Goal: Information Seeking & Learning: Learn about a topic

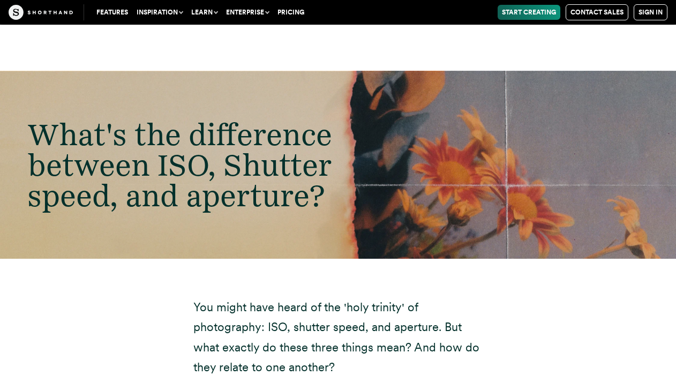
scroll to position [6456, 0]
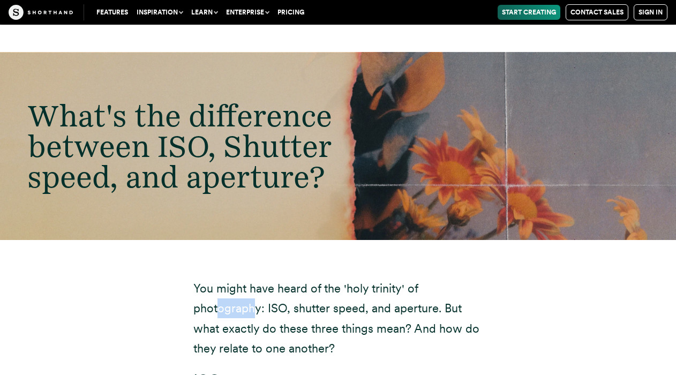
drag, startPoint x: 254, startPoint y: 190, endPoint x: 221, endPoint y: 183, distance: 33.9
click at [221, 278] on p "You might have heard of the 'holy trinity' of photography: ISO, shutter speed, …" at bounding box center [337, 318] width 289 height 80
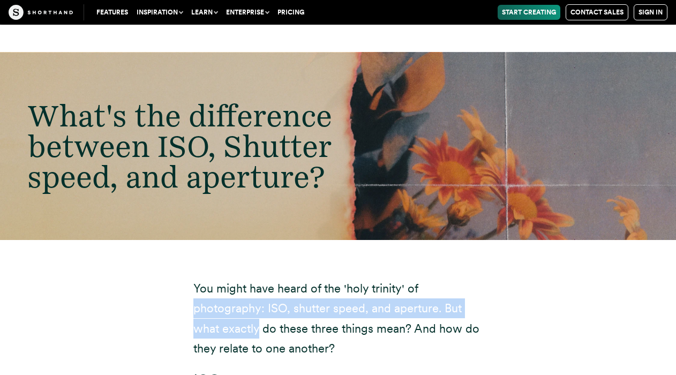
drag, startPoint x: 221, startPoint y: 183, endPoint x: 256, endPoint y: 211, distance: 45.3
click at [256, 278] on p "You might have heard of the 'holy trinity' of photography: ISO, shutter speed, …" at bounding box center [337, 318] width 289 height 80
drag, startPoint x: 256, startPoint y: 211, endPoint x: 230, endPoint y: 195, distance: 30.6
click at [230, 278] on p "You might have heard of the 'holy trinity' of photography: ISO, shutter speed, …" at bounding box center [337, 318] width 289 height 80
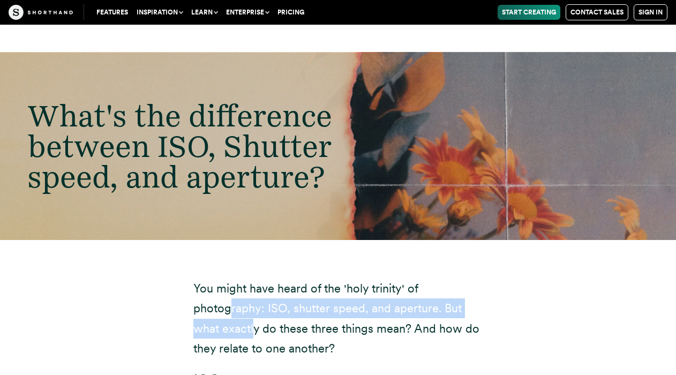
click at [230, 278] on p "You might have heard of the 'holy trinity' of photography: ISO, shutter speed, …" at bounding box center [337, 318] width 289 height 80
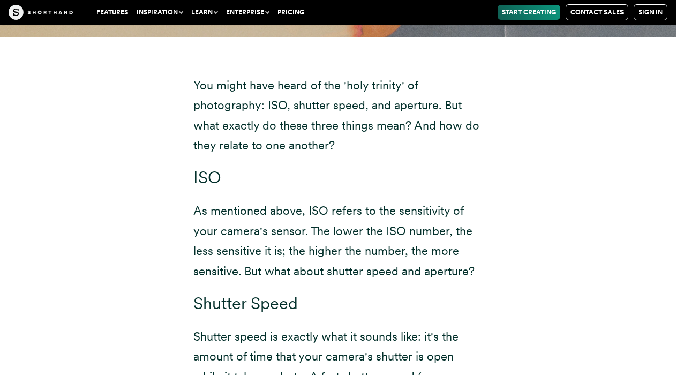
scroll to position [6661, 0]
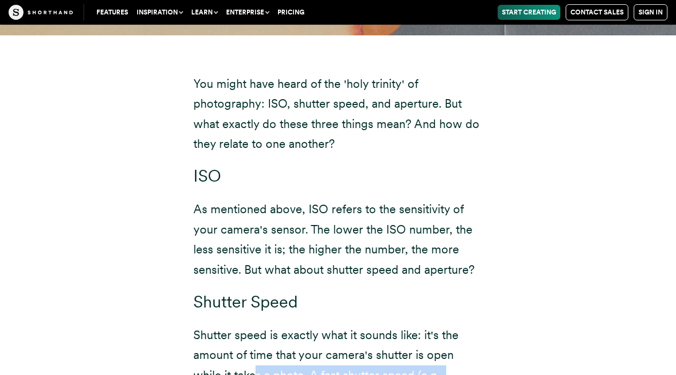
drag, startPoint x: 307, startPoint y: 281, endPoint x: 227, endPoint y: 252, distance: 84.9
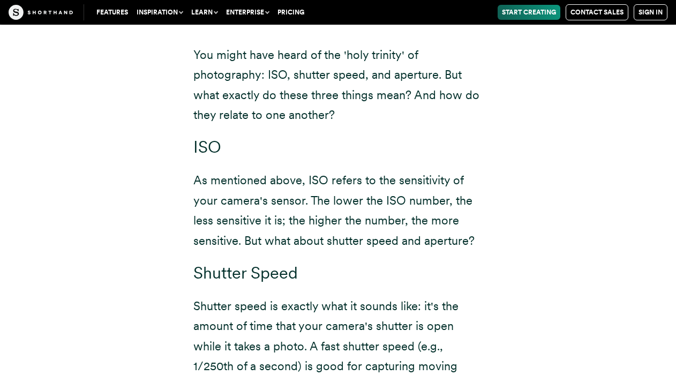
scroll to position [6699, 0]
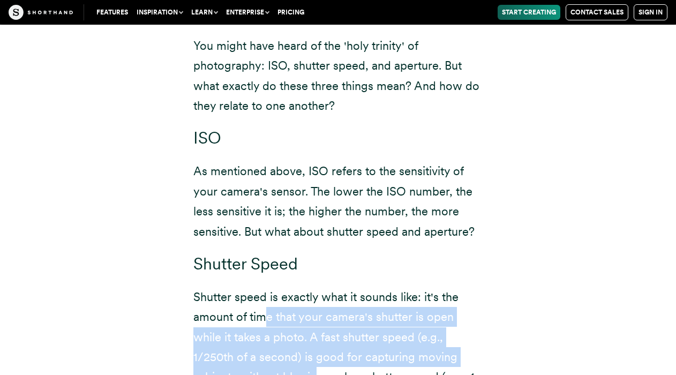
drag, startPoint x: 227, startPoint y: 252, endPoint x: 265, endPoint y: 191, distance: 71.9
click at [265, 287] on p "Shutter speed is exactly what it sounds like: it's the amount of time that your…" at bounding box center [337, 377] width 289 height 180
drag, startPoint x: 265, startPoint y: 191, endPoint x: 267, endPoint y: 250, distance: 58.4
click at [267, 287] on p "Shutter speed is exactly what it sounds like: it's the amount of time that your…" at bounding box center [337, 377] width 289 height 180
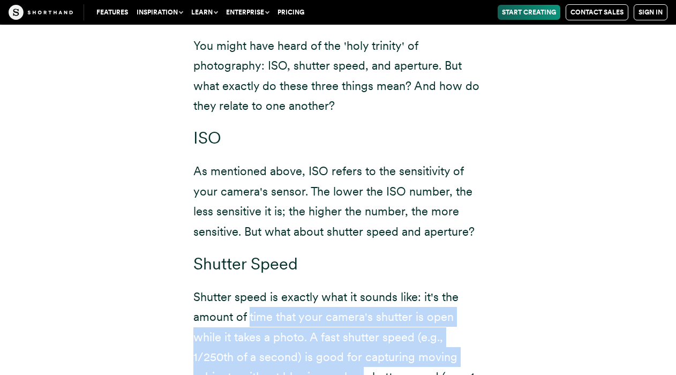
click at [267, 287] on p "Shutter speed is exactly what it sounds like: it's the amount of time that your…" at bounding box center [337, 377] width 289 height 180
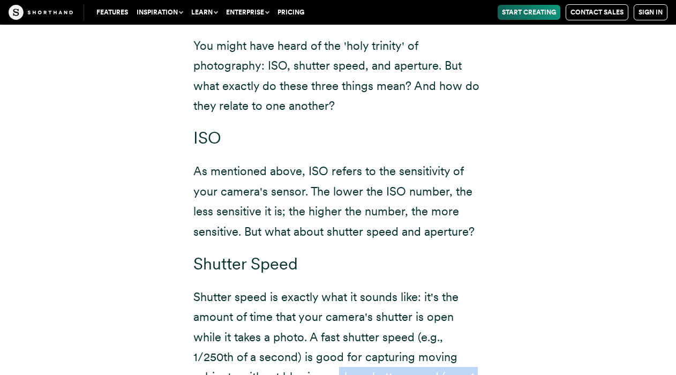
drag, startPoint x: 267, startPoint y: 250, endPoint x: 336, endPoint y: 286, distance: 78.1
click at [336, 287] on p "Shutter speed is exactly what it sounds like: it's the amount of time that your…" at bounding box center [337, 377] width 289 height 180
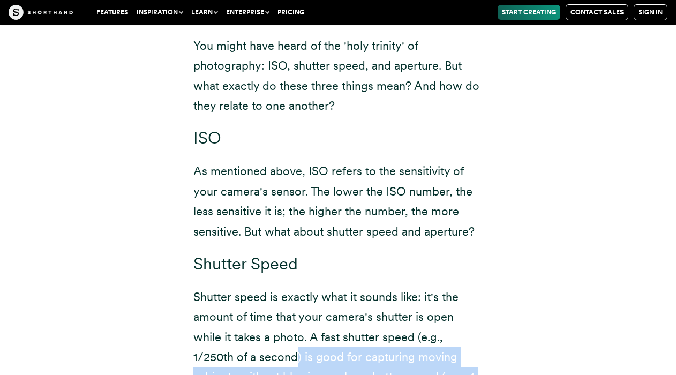
drag, startPoint x: 336, startPoint y: 286, endPoint x: 228, endPoint y: 231, distance: 121.4
click at [228, 287] on p "Shutter speed is exactly what it sounds like: it's the amount of time that your…" at bounding box center [337, 377] width 289 height 180
drag, startPoint x: 228, startPoint y: 231, endPoint x: 312, endPoint y: 313, distance: 117.4
click at [312, 313] on p "Shutter speed is exactly what it sounds like: it's the amount of time that your…" at bounding box center [337, 377] width 289 height 180
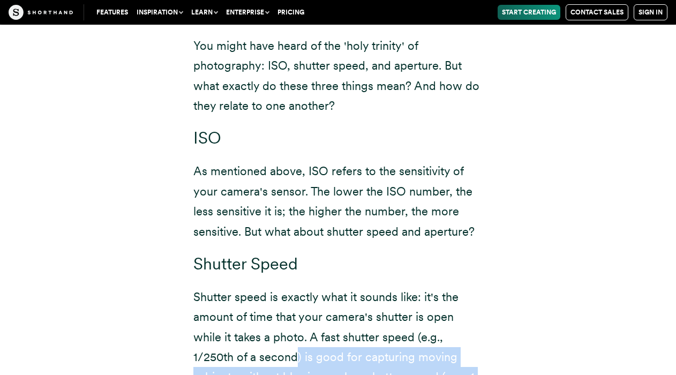
click at [312, 313] on p "Shutter speed is exactly what it sounds like: it's the amount of time that your…" at bounding box center [337, 377] width 289 height 180
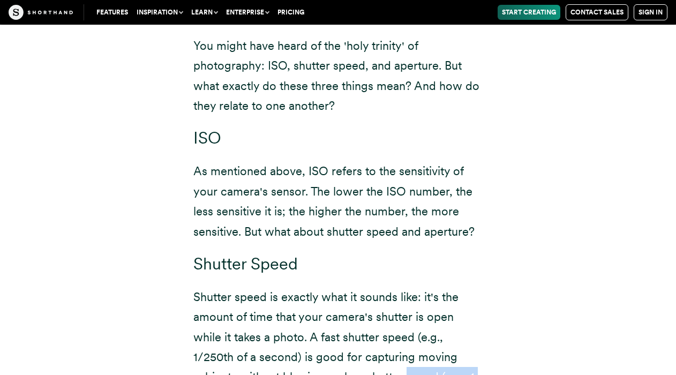
drag, startPoint x: 312, startPoint y: 313, endPoint x: 322, endPoint y: 255, distance: 58.2
click at [322, 287] on p "Shutter speed is exactly what it sounds like: it's the amount of time that your…" at bounding box center [337, 377] width 289 height 180
drag, startPoint x: 322, startPoint y: 255, endPoint x: 333, endPoint y: 315, distance: 60.8
click at [333, 315] on p "Shutter speed is exactly what it sounds like: it's the amount of time that your…" at bounding box center [337, 377] width 289 height 180
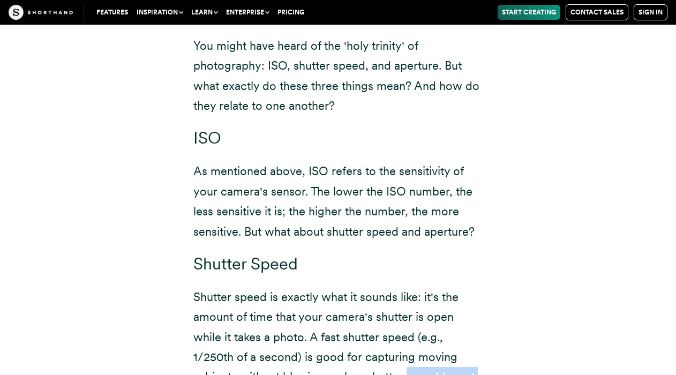
click at [333, 315] on p "Shutter speed is exactly what it sounds like: it's the amount of time that your…" at bounding box center [337, 377] width 289 height 180
drag, startPoint x: 333, startPoint y: 315, endPoint x: 413, endPoint y: 326, distance: 81.5
click at [413, 326] on p "Shutter speed is exactly what it sounds like: it's the amount of time that your…" at bounding box center [337, 377] width 289 height 180
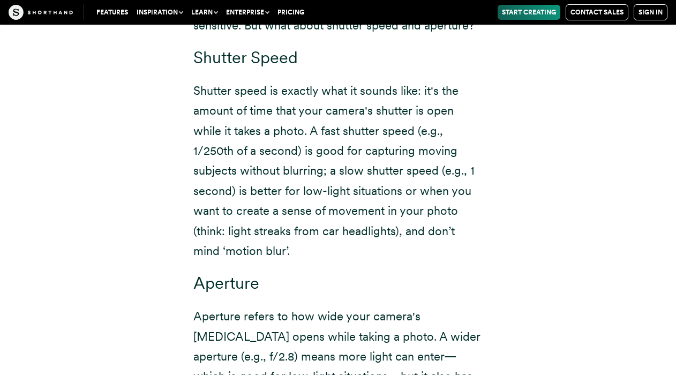
scroll to position [6940, 0]
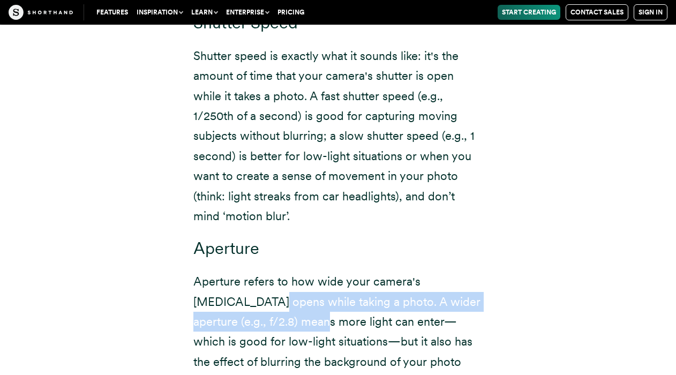
drag, startPoint x: 284, startPoint y: 179, endPoint x: 221, endPoint y: 154, distance: 68.0
click at [221, 271] on p "Aperture refers to how wide your camera's [MEDICAL_DATA] opens while taking a p…" at bounding box center [337, 371] width 289 height 200
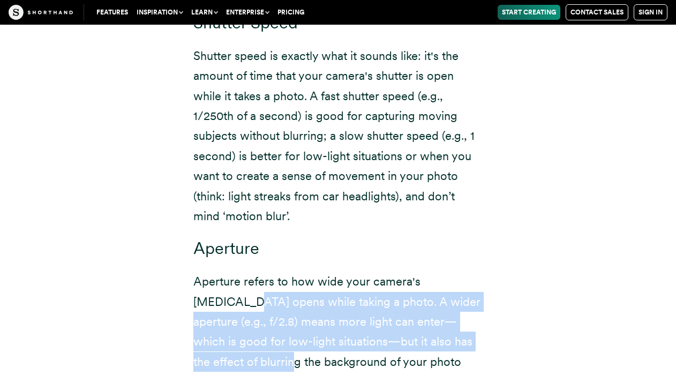
drag, startPoint x: 221, startPoint y: 154, endPoint x: 244, endPoint y: 210, distance: 60.8
click at [244, 271] on p "Aperture refers to how wide your camera's [MEDICAL_DATA] opens while taking a p…" at bounding box center [337, 371] width 289 height 200
drag, startPoint x: 244, startPoint y: 210, endPoint x: 255, endPoint y: 168, distance: 44.3
click at [255, 271] on p "Aperture refers to how wide your camera's [MEDICAL_DATA] opens while taking a p…" at bounding box center [337, 371] width 289 height 200
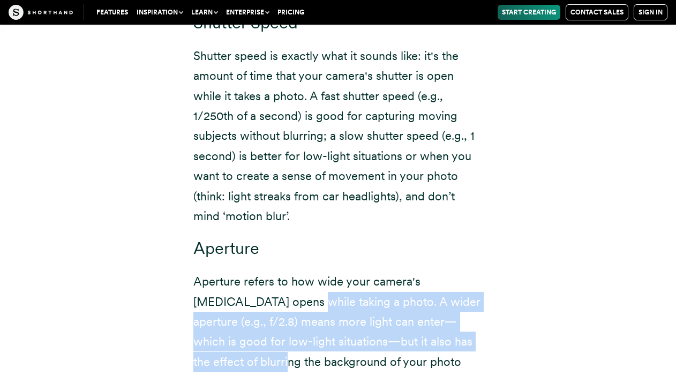
click at [255, 271] on p "Aperture refers to how wide your camera's [MEDICAL_DATA] opens while taking a p…" at bounding box center [337, 371] width 289 height 200
drag, startPoint x: 255, startPoint y: 168, endPoint x: 245, endPoint y: 224, distance: 57.8
click at [245, 271] on p "Aperture refers to how wide your camera's [MEDICAL_DATA] opens while taking a p…" at bounding box center [337, 371] width 289 height 200
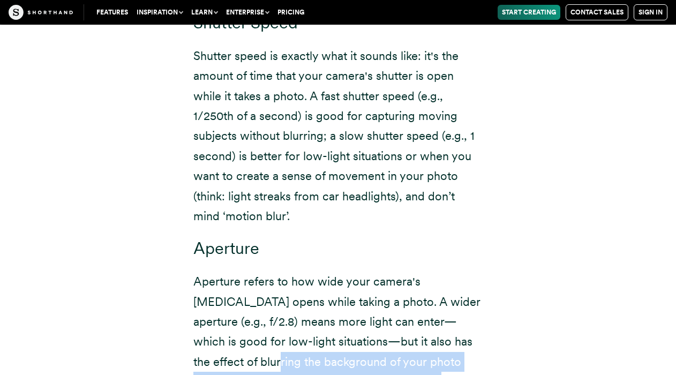
drag, startPoint x: 245, startPoint y: 224, endPoint x: 335, endPoint y: 239, distance: 91.7
click at [335, 271] on p "Aperture refers to how wide your camera's [MEDICAL_DATA] opens while taking a p…" at bounding box center [337, 371] width 289 height 200
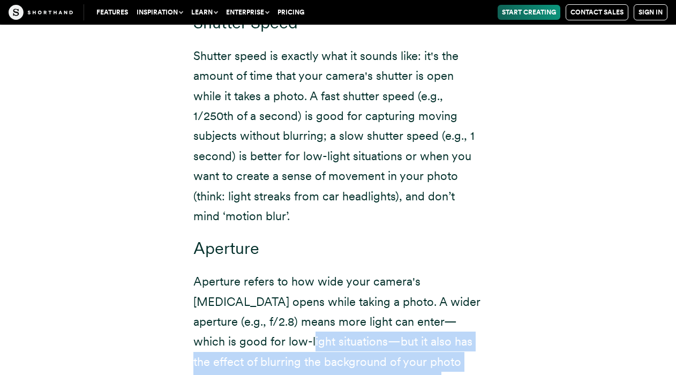
drag, startPoint x: 335, startPoint y: 239, endPoint x: 261, endPoint y: 202, distance: 82.6
click at [261, 271] on p "Aperture refers to how wide your camera's [MEDICAL_DATA] opens while taking a p…" at bounding box center [337, 371] width 289 height 200
drag, startPoint x: 261, startPoint y: 202, endPoint x: 255, endPoint y: 233, distance: 31.2
click at [255, 271] on p "Aperture refers to how wide your camera's [MEDICAL_DATA] opens while taking a p…" at bounding box center [337, 371] width 289 height 200
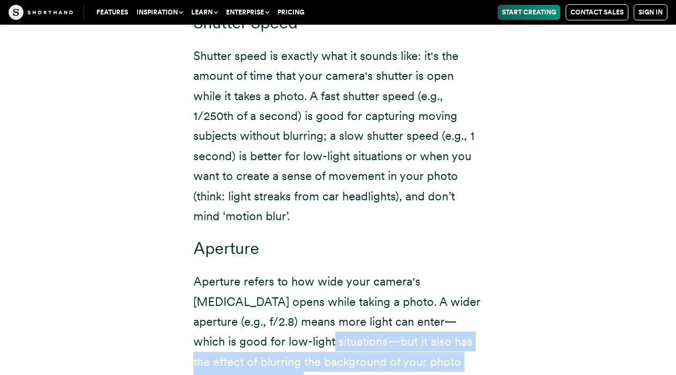
click at [255, 271] on p "Aperture refers to how wide your camera's [MEDICAL_DATA] opens while taking a p…" at bounding box center [337, 371] width 289 height 200
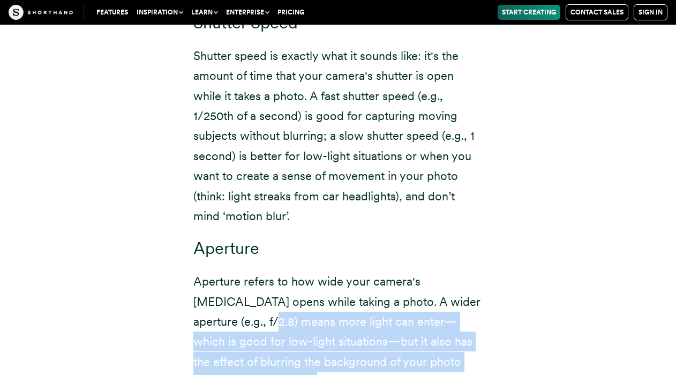
drag, startPoint x: 255, startPoint y: 233, endPoint x: 243, endPoint y: 184, distance: 50.6
click at [243, 271] on p "Aperture refers to how wide your camera's [MEDICAL_DATA] opens while taking a p…" at bounding box center [337, 371] width 289 height 200
drag, startPoint x: 243, startPoint y: 184, endPoint x: 250, endPoint y: 231, distance: 48.2
click at [250, 271] on p "Aperture refers to how wide your camera's [MEDICAL_DATA] opens while taking a p…" at bounding box center [337, 371] width 289 height 200
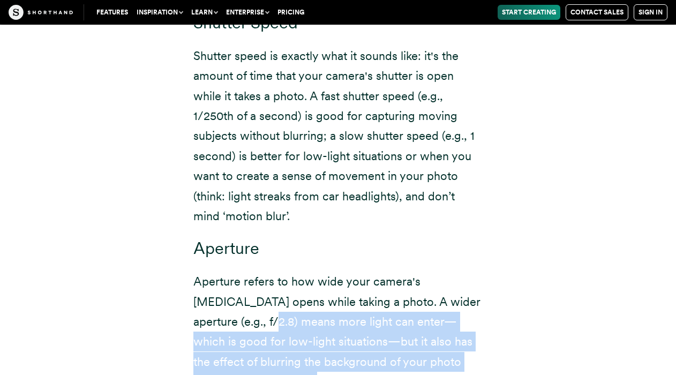
click at [250, 271] on p "Aperture refers to how wide your camera's [MEDICAL_DATA] opens while taking a p…" at bounding box center [337, 371] width 289 height 200
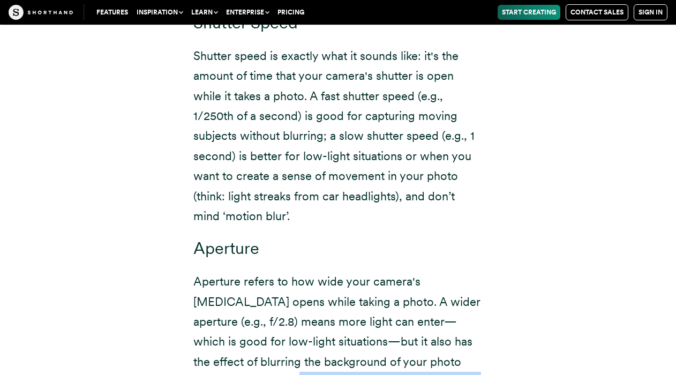
drag, startPoint x: 250, startPoint y: 231, endPoint x: 254, endPoint y: 282, distance: 50.5
click at [254, 282] on p "Aperture refers to how wide your camera's [MEDICAL_DATA] opens while taking a p…" at bounding box center [337, 371] width 289 height 200
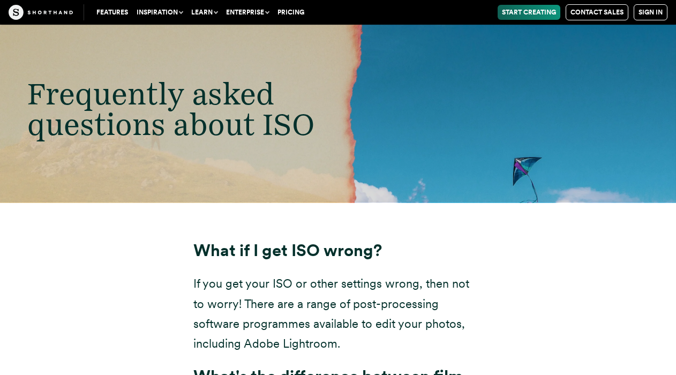
scroll to position [7441, 0]
drag, startPoint x: 304, startPoint y: 161, endPoint x: 227, endPoint y: 158, distance: 76.6
click at [227, 274] on p "If you get your ISO or other settings wrong, then not to worry! There are a ran…" at bounding box center [337, 314] width 289 height 80
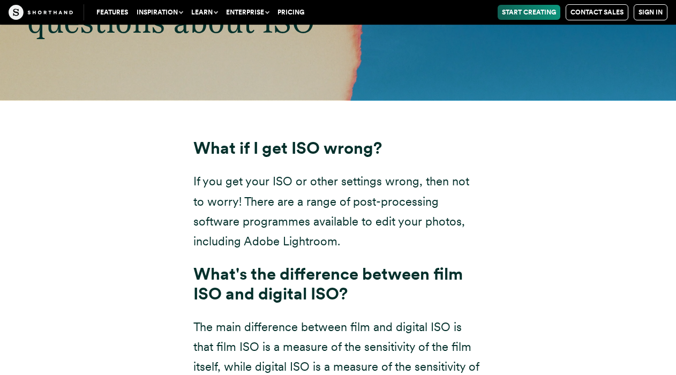
scroll to position [7602, 0]
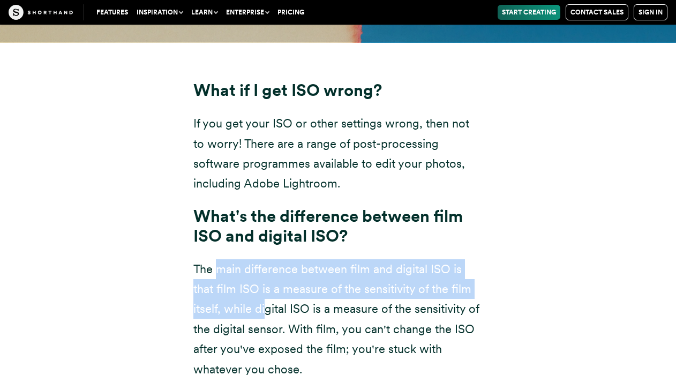
drag, startPoint x: 265, startPoint y: 164, endPoint x: 216, endPoint y: 127, distance: 61.5
click at [216, 259] on p "The main difference between film and digital ISO is that film ISO is a measure …" at bounding box center [337, 319] width 289 height 120
drag, startPoint x: 216, startPoint y: 127, endPoint x: 234, endPoint y: 170, distance: 46.8
click at [234, 259] on p "The main difference between film and digital ISO is that film ISO is a measure …" at bounding box center [337, 319] width 289 height 120
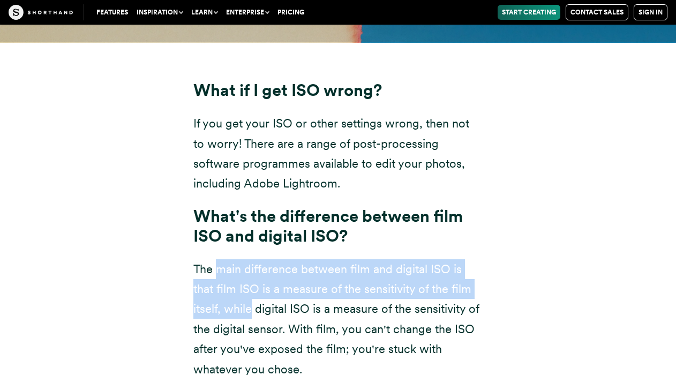
click at [234, 259] on p "The main difference between film and digital ISO is that film ISO is a measure …" at bounding box center [337, 319] width 289 height 120
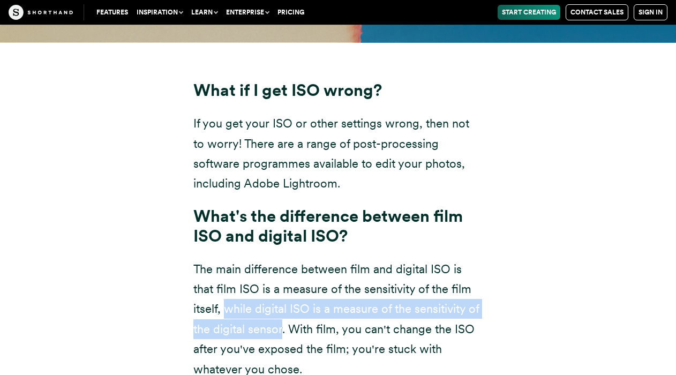
drag, startPoint x: 234, startPoint y: 170, endPoint x: 254, endPoint y: 182, distance: 22.8
click at [254, 259] on p "The main difference between film and digital ISO is that film ISO is a measure …" at bounding box center [337, 319] width 289 height 120
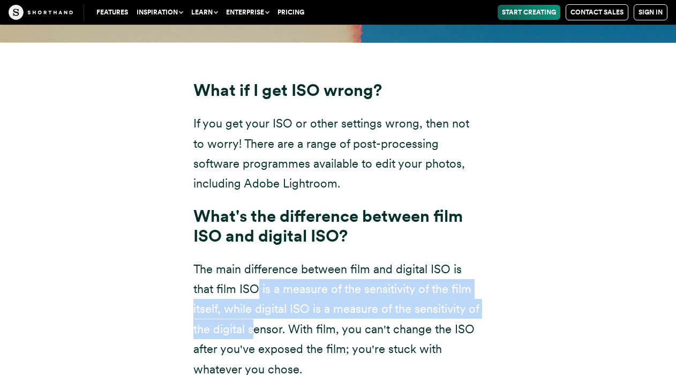
drag, startPoint x: 254, startPoint y: 182, endPoint x: 255, endPoint y: 151, distance: 30.5
click at [255, 259] on p "The main difference between film and digital ISO is that film ISO is a measure …" at bounding box center [337, 319] width 289 height 120
drag, startPoint x: 255, startPoint y: 151, endPoint x: 266, endPoint y: 182, distance: 32.3
click at [266, 259] on p "The main difference between film and digital ISO is that film ISO is a measure …" at bounding box center [337, 319] width 289 height 120
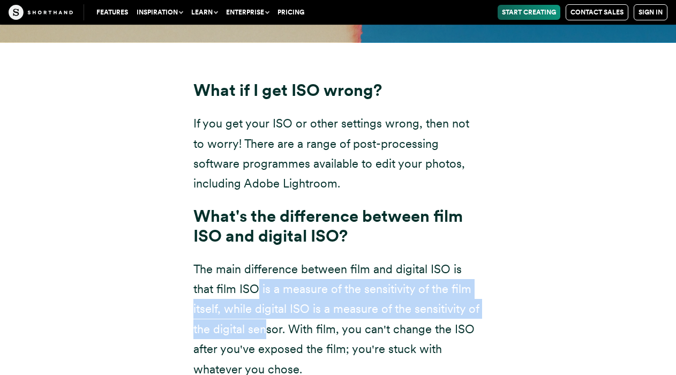
click at [266, 259] on p "The main difference between film and digital ISO is that film ISO is a measure …" at bounding box center [337, 319] width 289 height 120
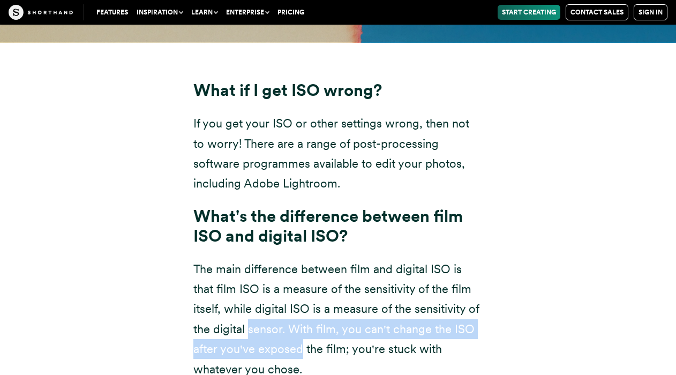
drag, startPoint x: 266, startPoint y: 182, endPoint x: 263, endPoint y: 198, distance: 16.2
click at [263, 259] on p "The main difference between film and digital ISO is that film ISO is a measure …" at bounding box center [337, 319] width 289 height 120
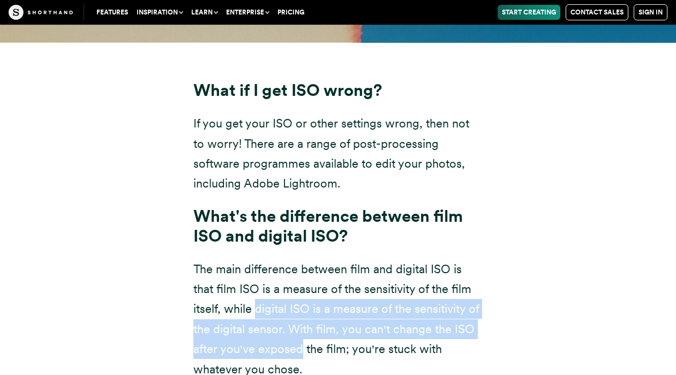
drag, startPoint x: 263, startPoint y: 198, endPoint x: 272, endPoint y: 156, distance: 42.1
click at [272, 259] on p "The main difference between film and digital ISO is that film ISO is a measure …" at bounding box center [337, 319] width 289 height 120
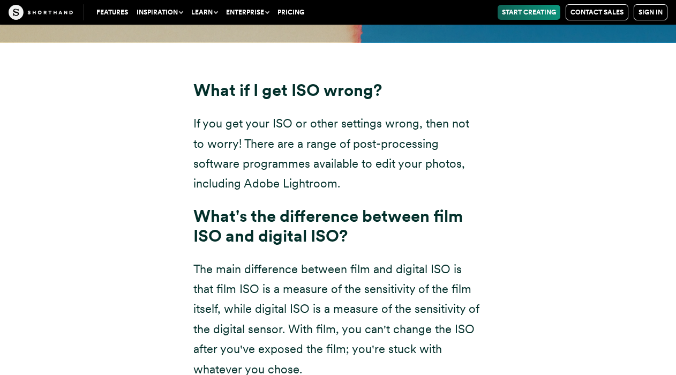
scroll to position [7656, 0]
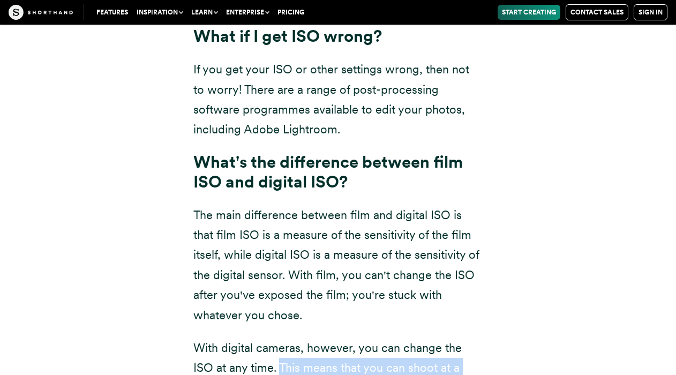
drag, startPoint x: 259, startPoint y: 220, endPoint x: 270, endPoint y: 255, distance: 37.1
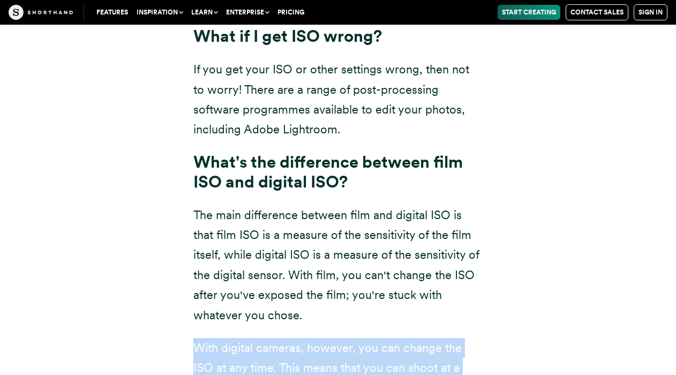
drag, startPoint x: 270, startPoint y: 255, endPoint x: 222, endPoint y: 184, distance: 86.4
drag, startPoint x: 222, startPoint y: 184, endPoint x: 333, endPoint y: 243, distance: 125.8
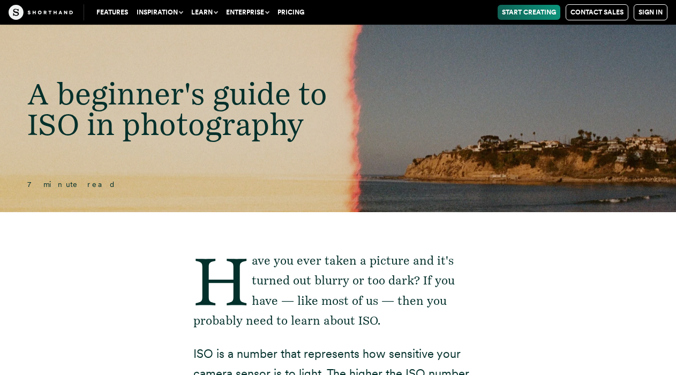
scroll to position [0, 0]
